Goal: Information Seeking & Learning: Learn about a topic

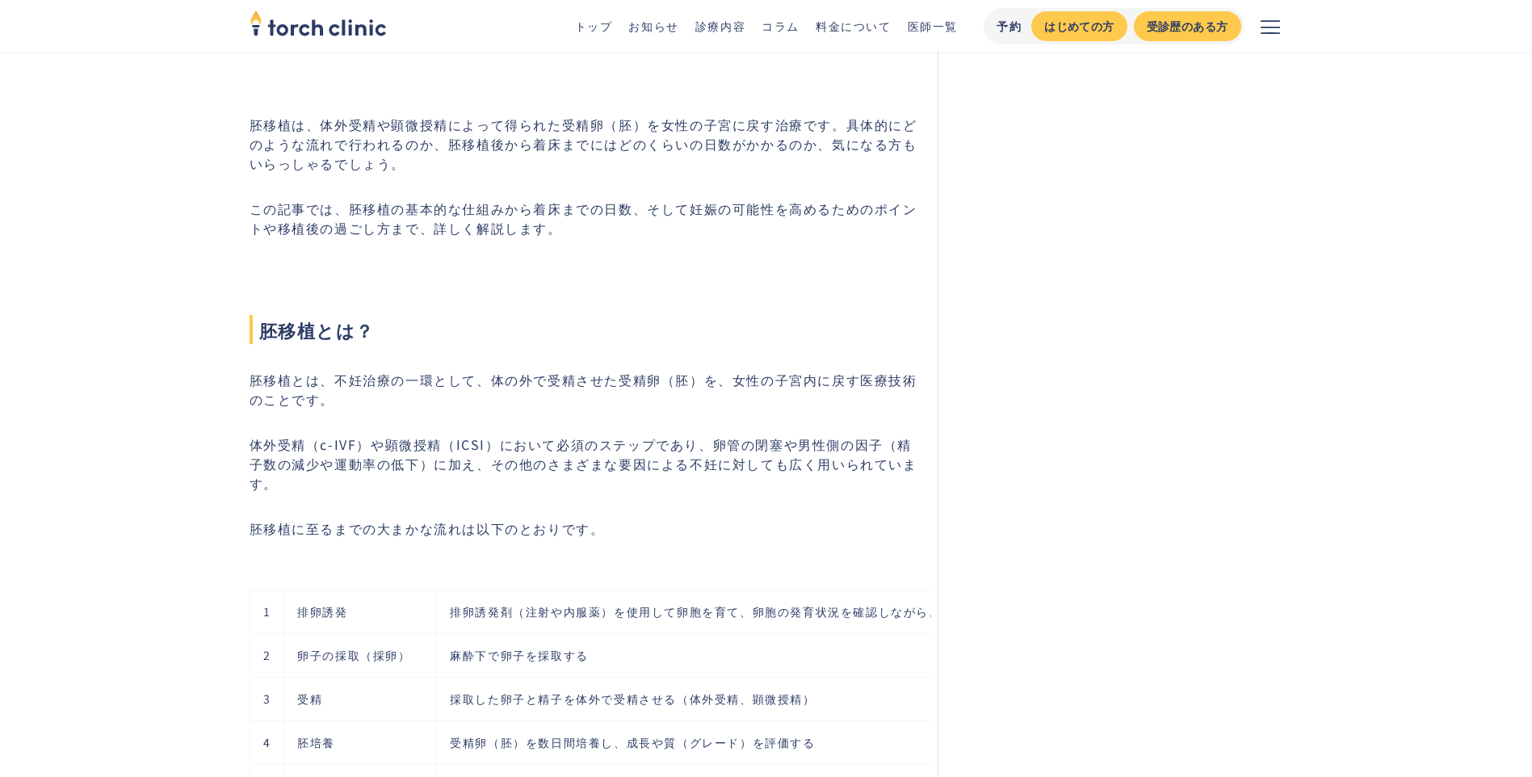
scroll to position [485, 0]
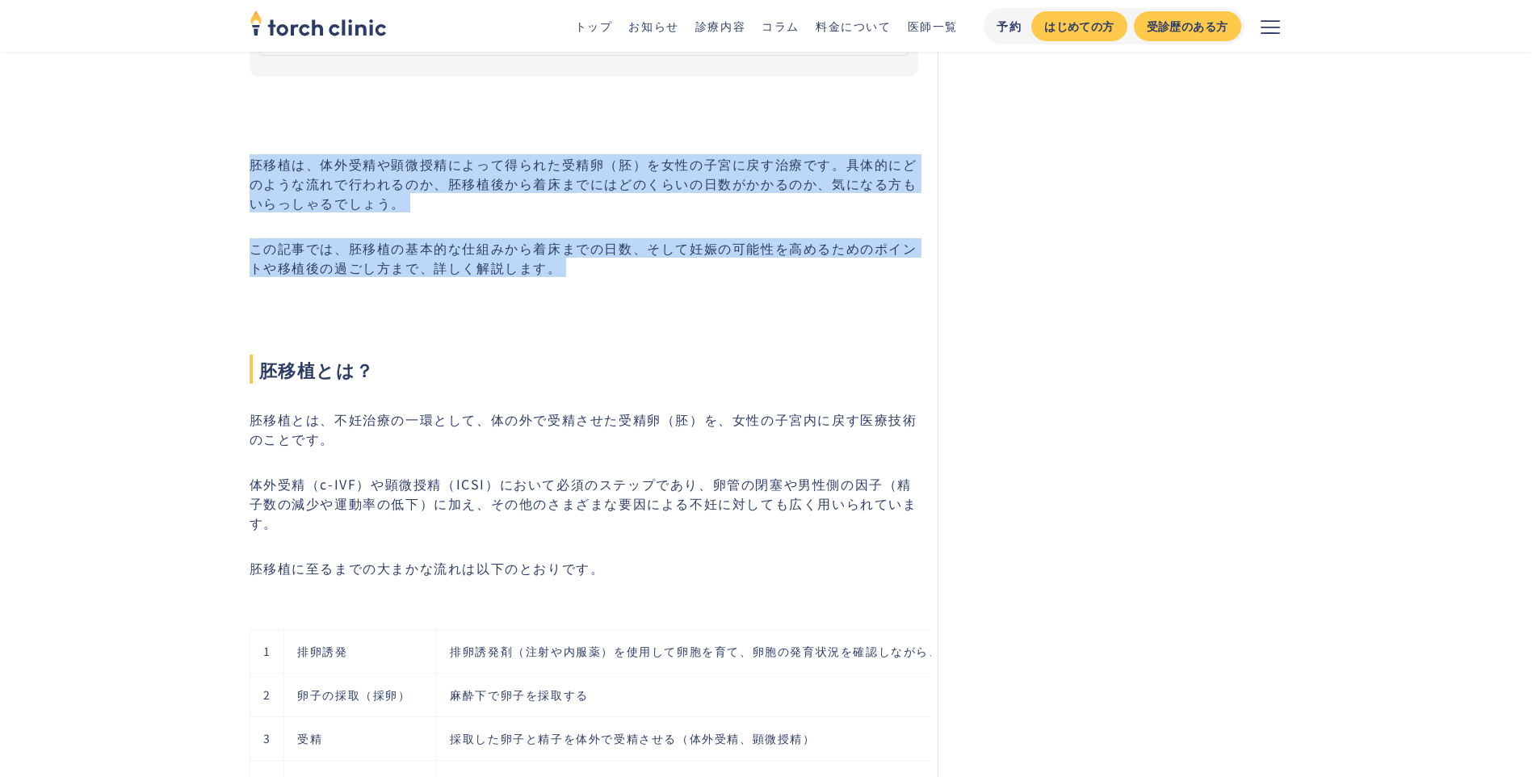
drag, startPoint x: 231, startPoint y: 176, endPoint x: 225, endPoint y: 295, distance: 118.9
drag, startPoint x: 225, startPoint y: 295, endPoint x: 62, endPoint y: 276, distance: 164.2
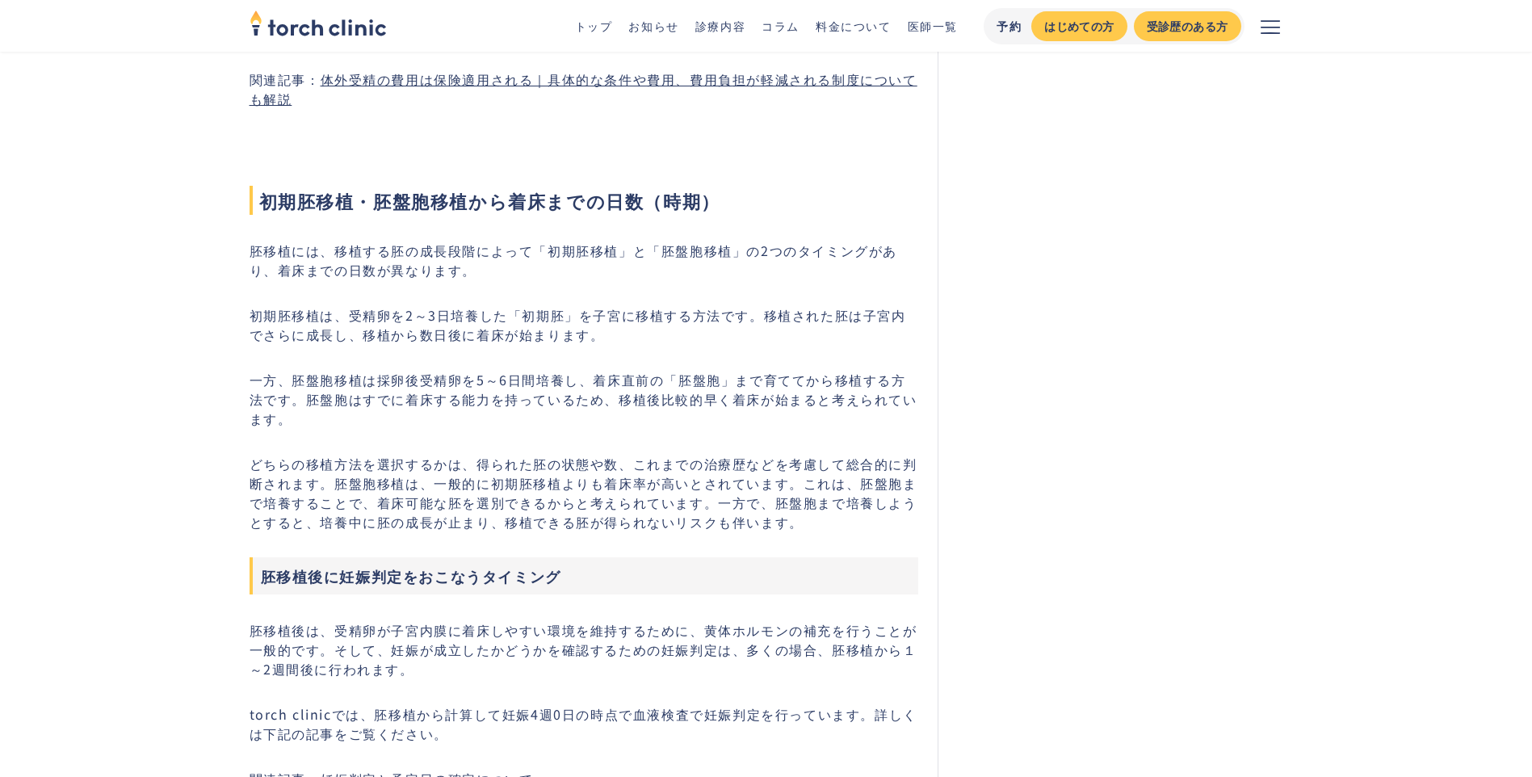
scroll to position [2747, 0]
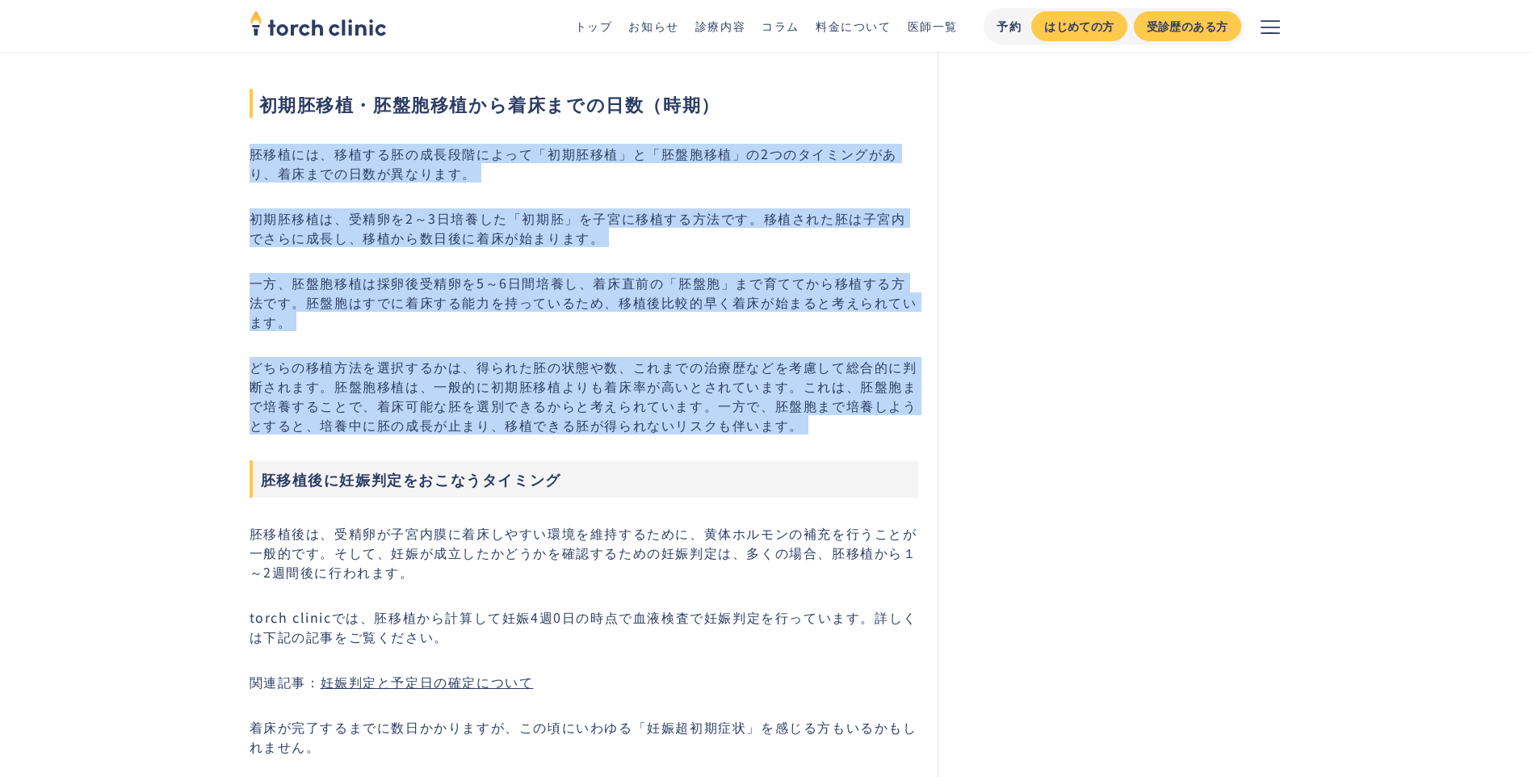
drag, startPoint x: 222, startPoint y: 187, endPoint x: 153, endPoint y: 483, distance: 304.5
drag, startPoint x: 153, startPoint y: 483, endPoint x: 150, endPoint y: 272, distance: 210.9
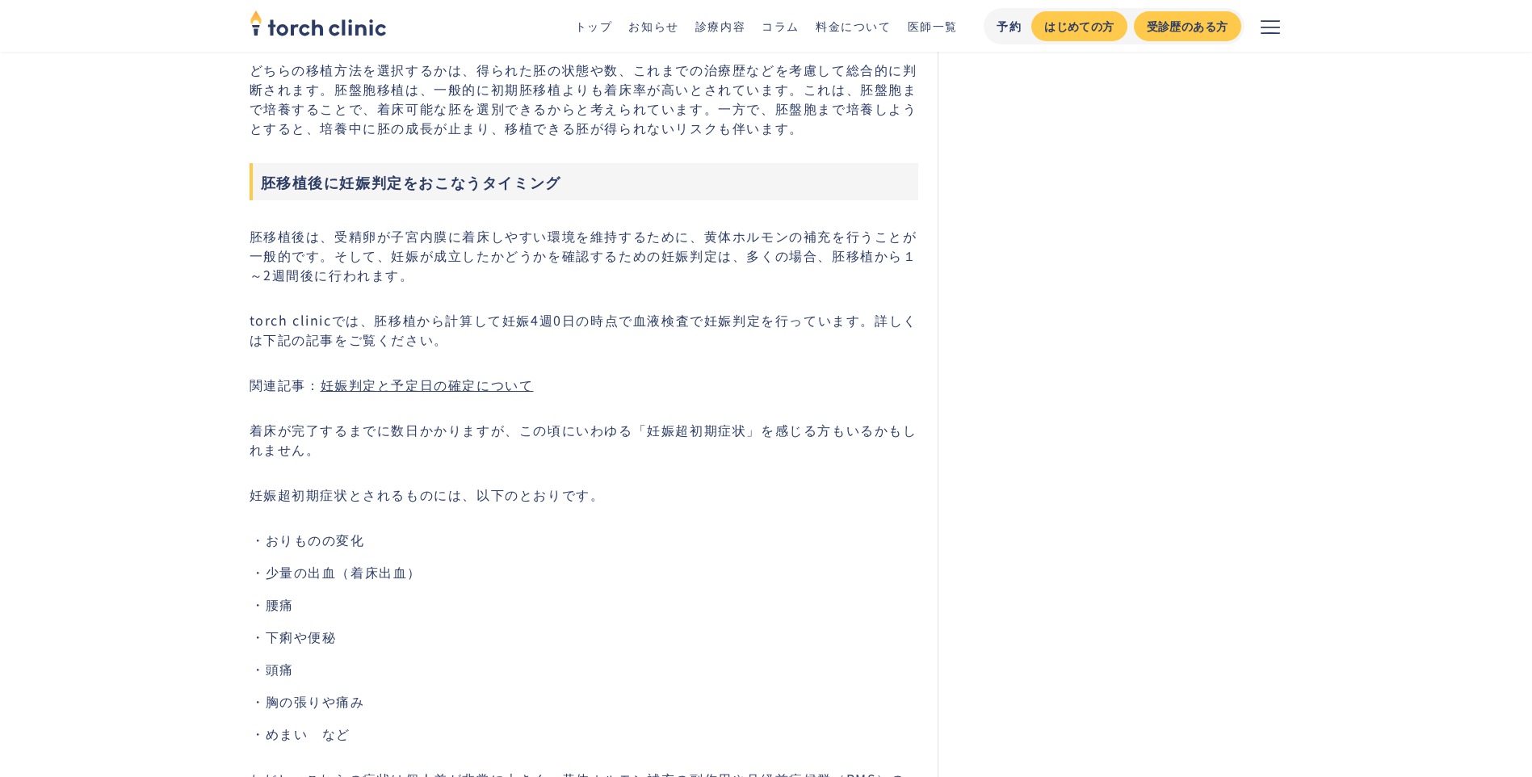
scroll to position [3070, 0]
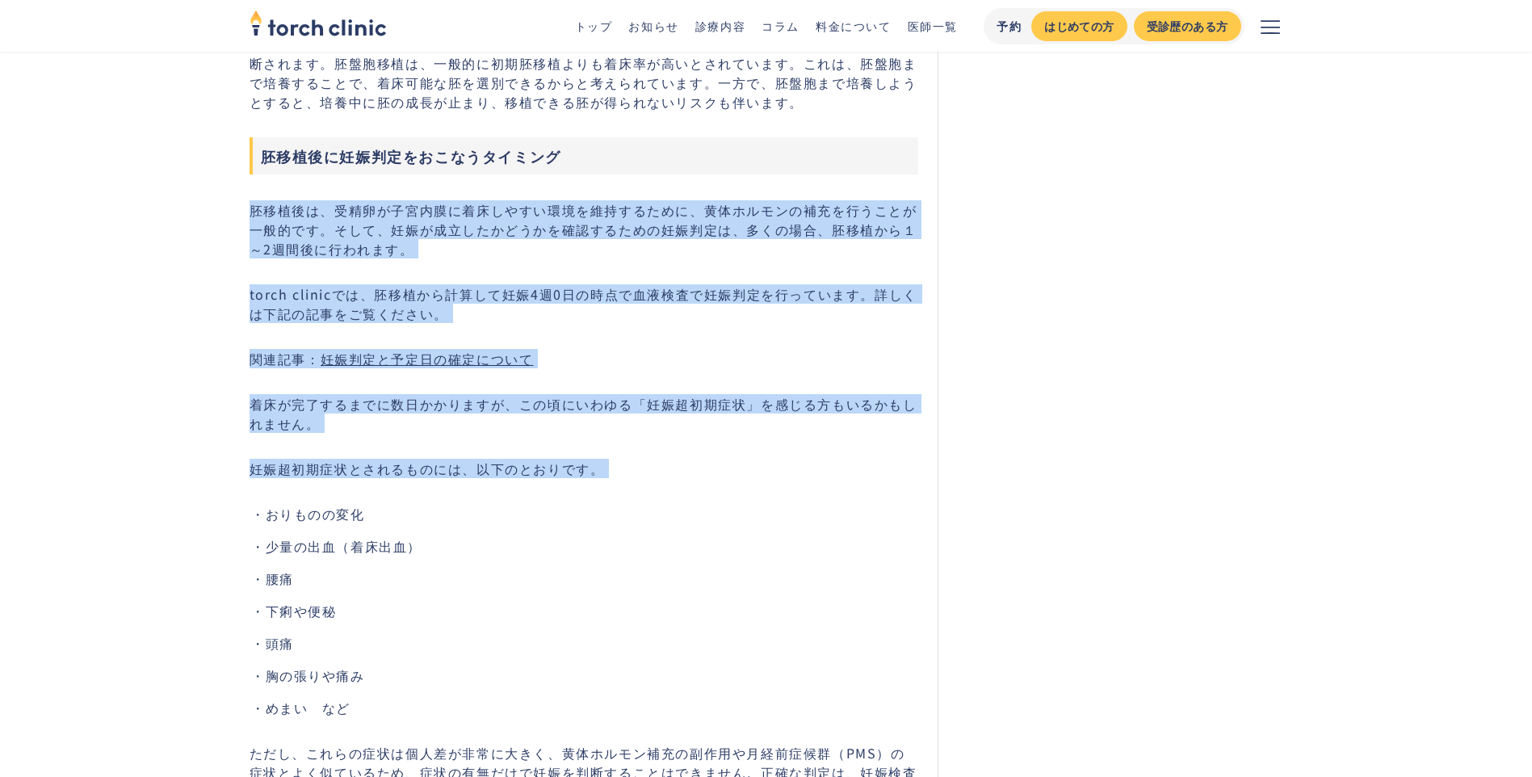
drag, startPoint x: 239, startPoint y: 247, endPoint x: 142, endPoint y: 497, distance: 267.8
drag, startPoint x: 142, startPoint y: 497, endPoint x: 137, endPoint y: 290, distance: 206.9
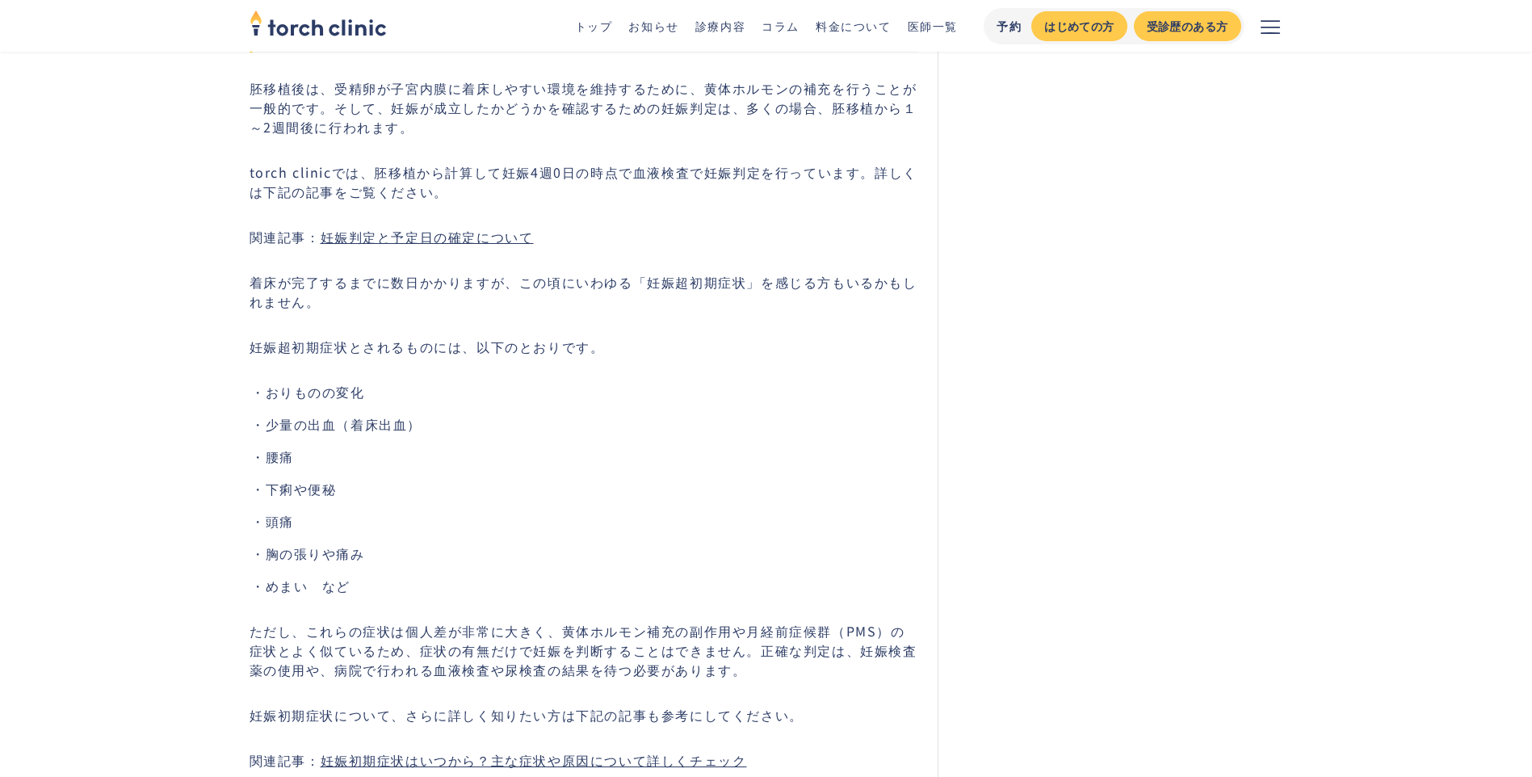
scroll to position [3231, 0]
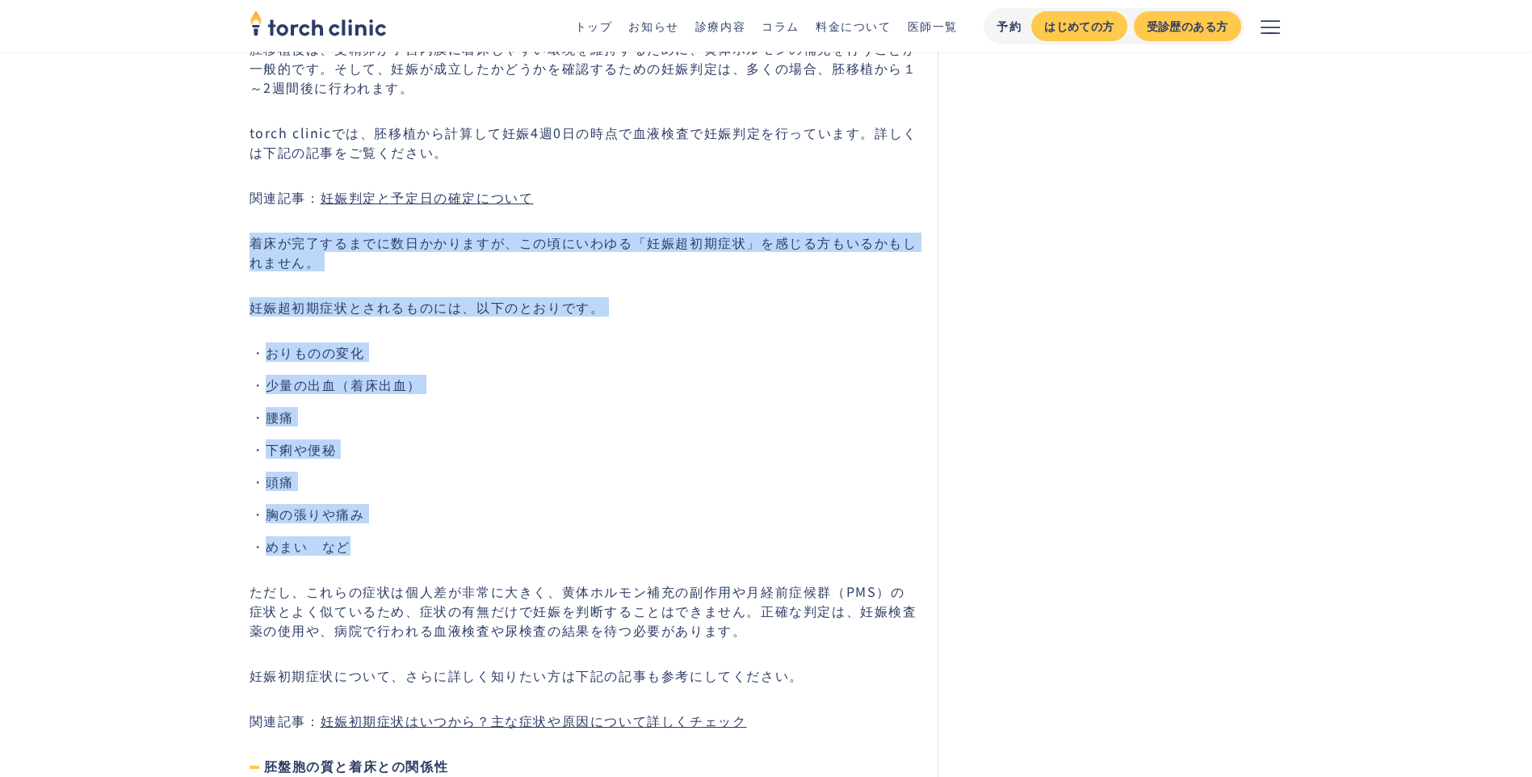
drag, startPoint x: 170, startPoint y: 268, endPoint x: 465, endPoint y: 570, distance: 422.1
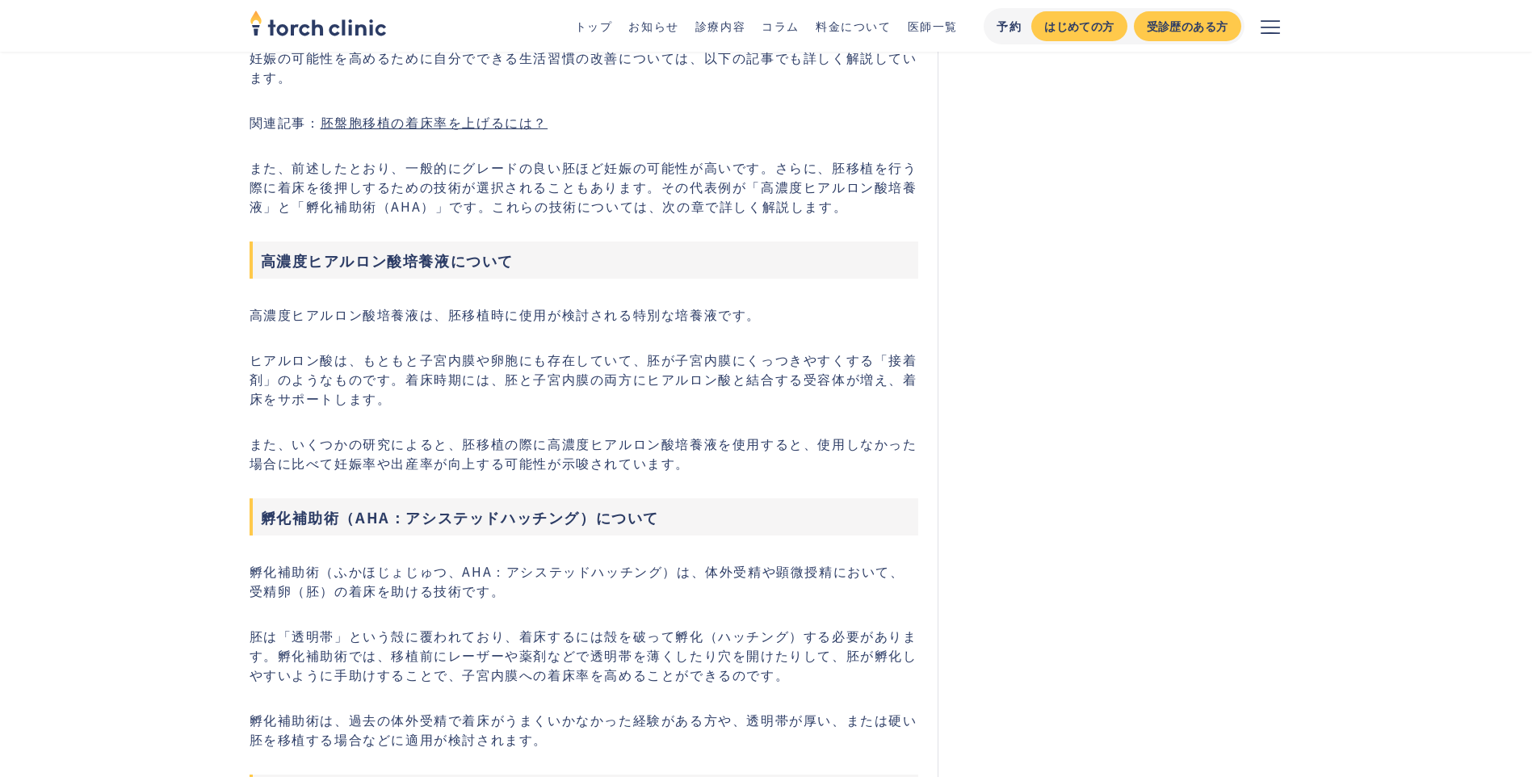
scroll to position [5735, 0]
